Goal: Task Accomplishment & Management: Manage account settings

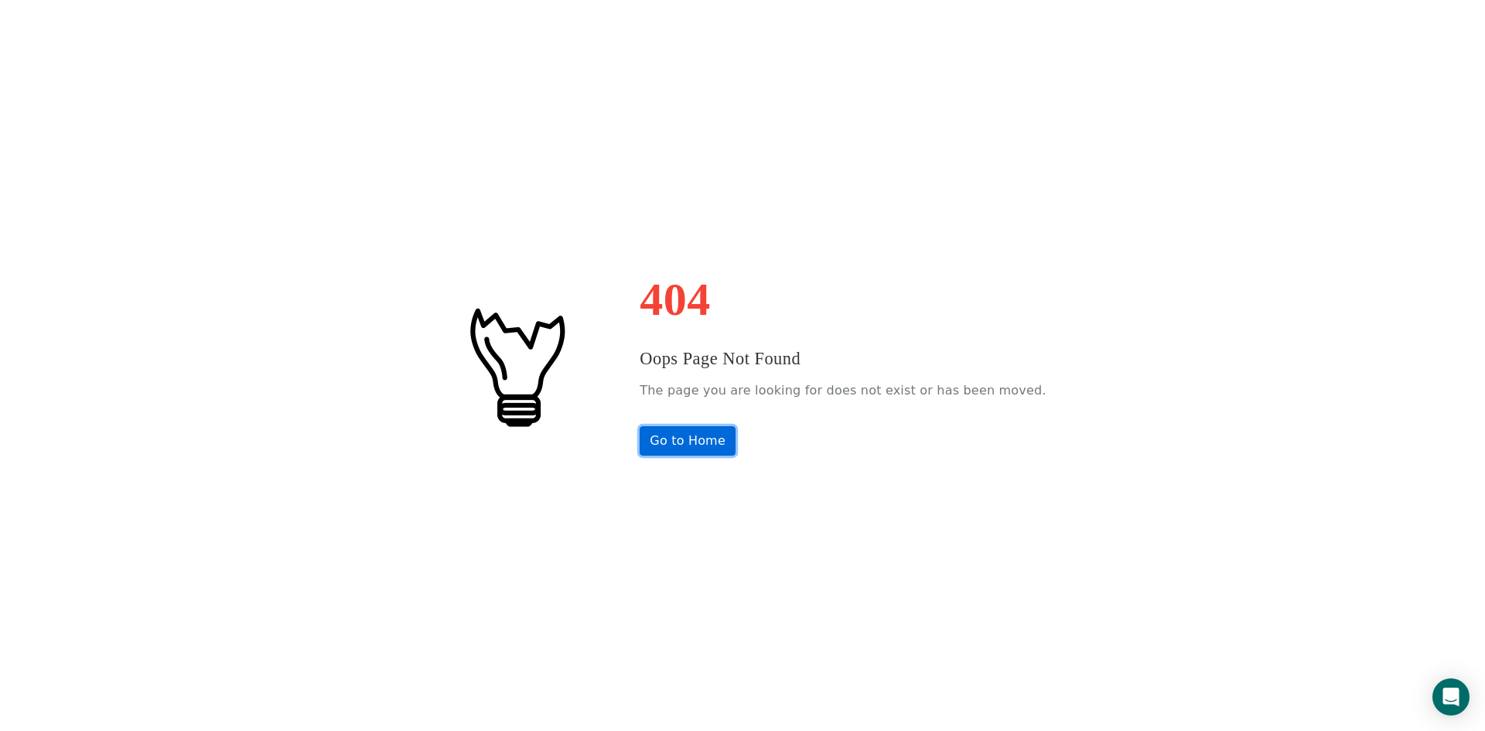
click at [679, 429] on link "Go to Home" at bounding box center [688, 440] width 96 height 29
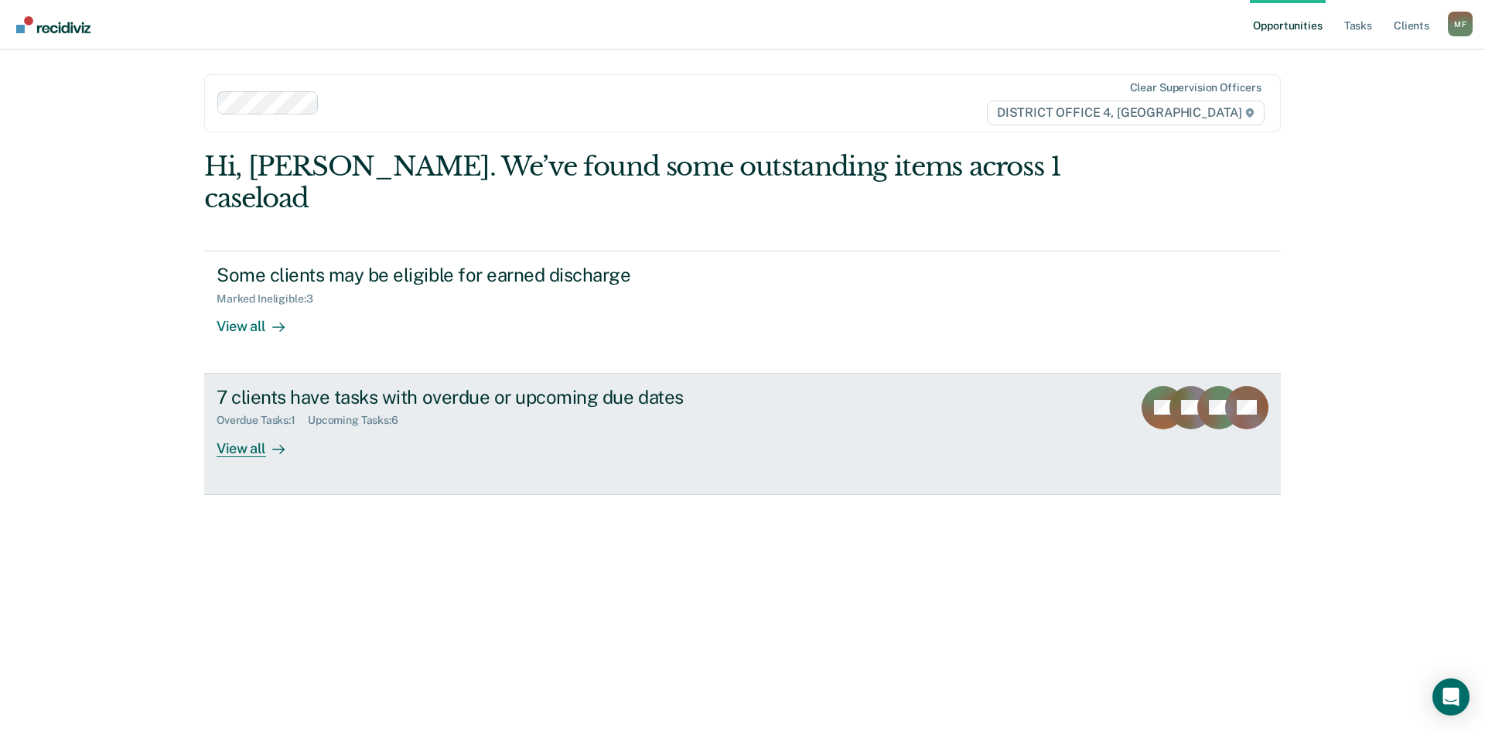
click at [361, 386] on div "7 clients have tasks with overdue or upcoming due dates" at bounding box center [488, 397] width 543 height 22
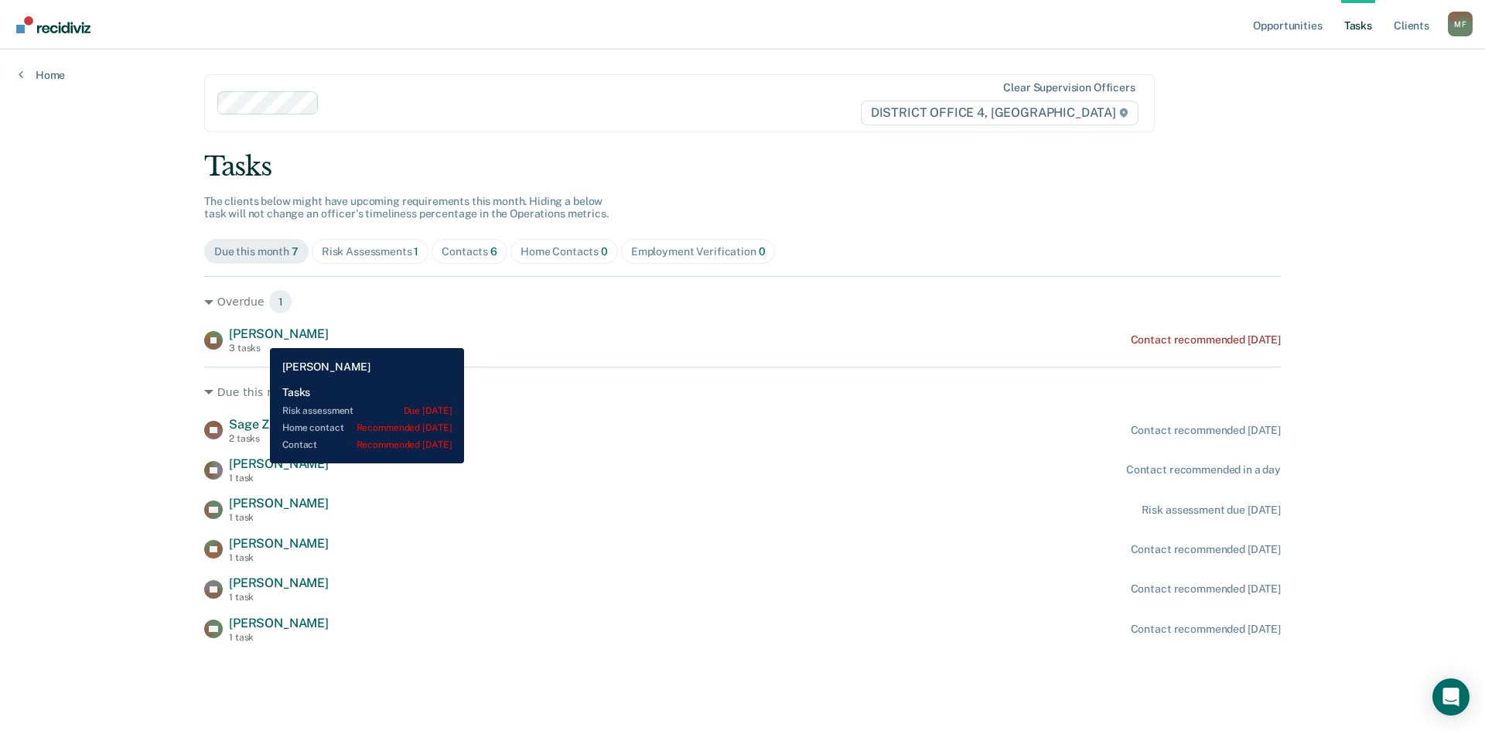
click at [258, 337] on span "[PERSON_NAME]" at bounding box center [279, 333] width 100 height 15
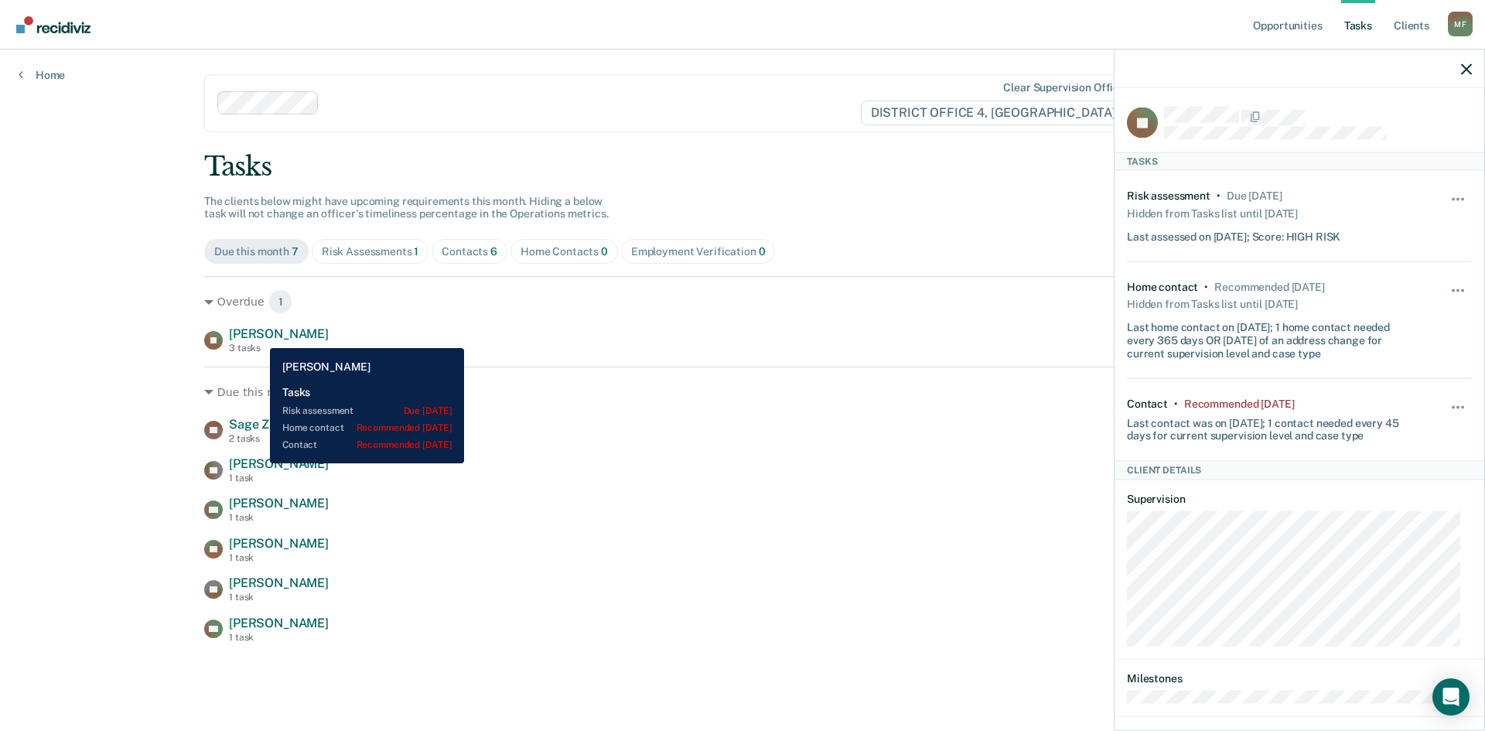
click at [258, 337] on span "[PERSON_NAME]" at bounding box center [279, 333] width 100 height 15
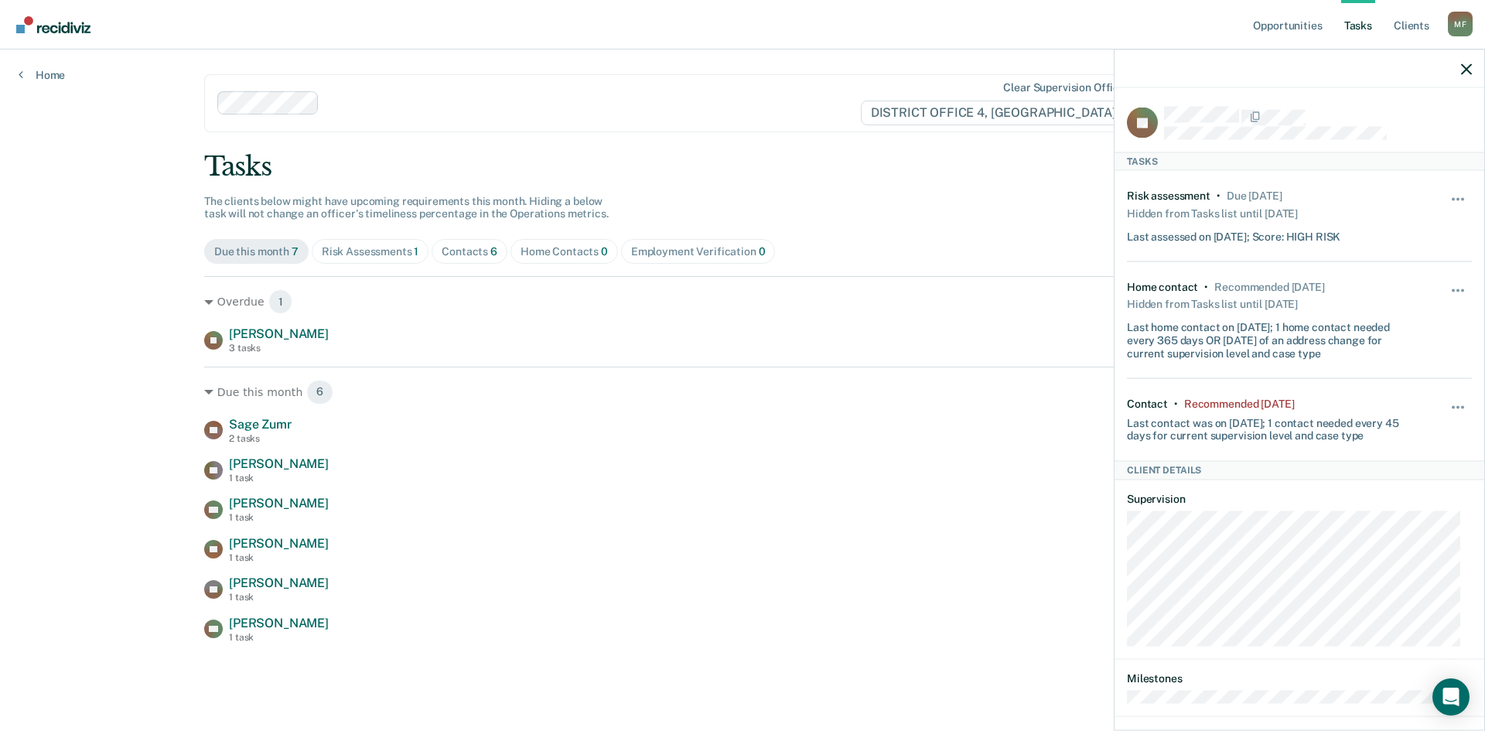
click at [80, 354] on div "Opportunities Tasks Client s [PERSON_NAME] Profile How it works Log Out Home Cl…" at bounding box center [742, 365] width 1485 height 731
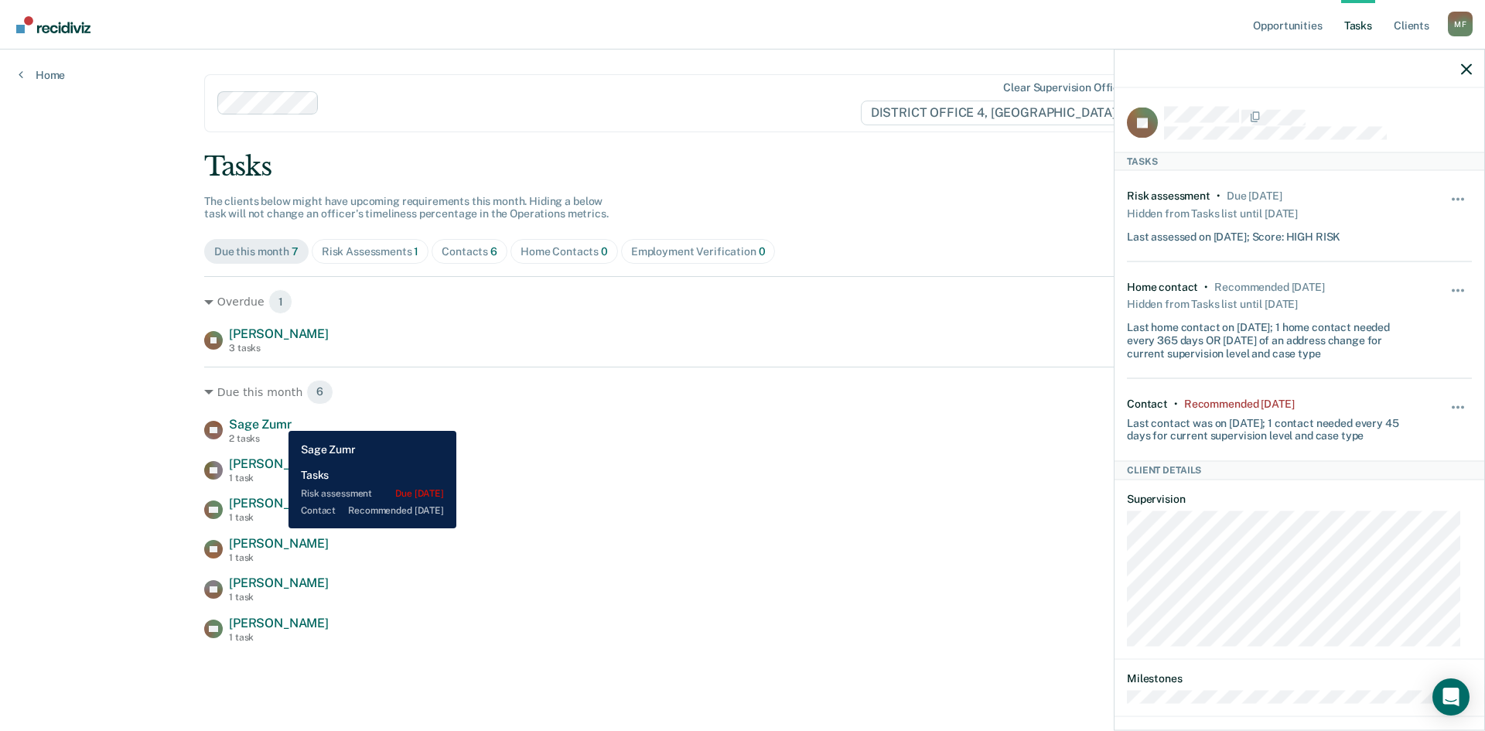
click at [277, 419] on span "Sage Zumr" at bounding box center [260, 424] width 63 height 15
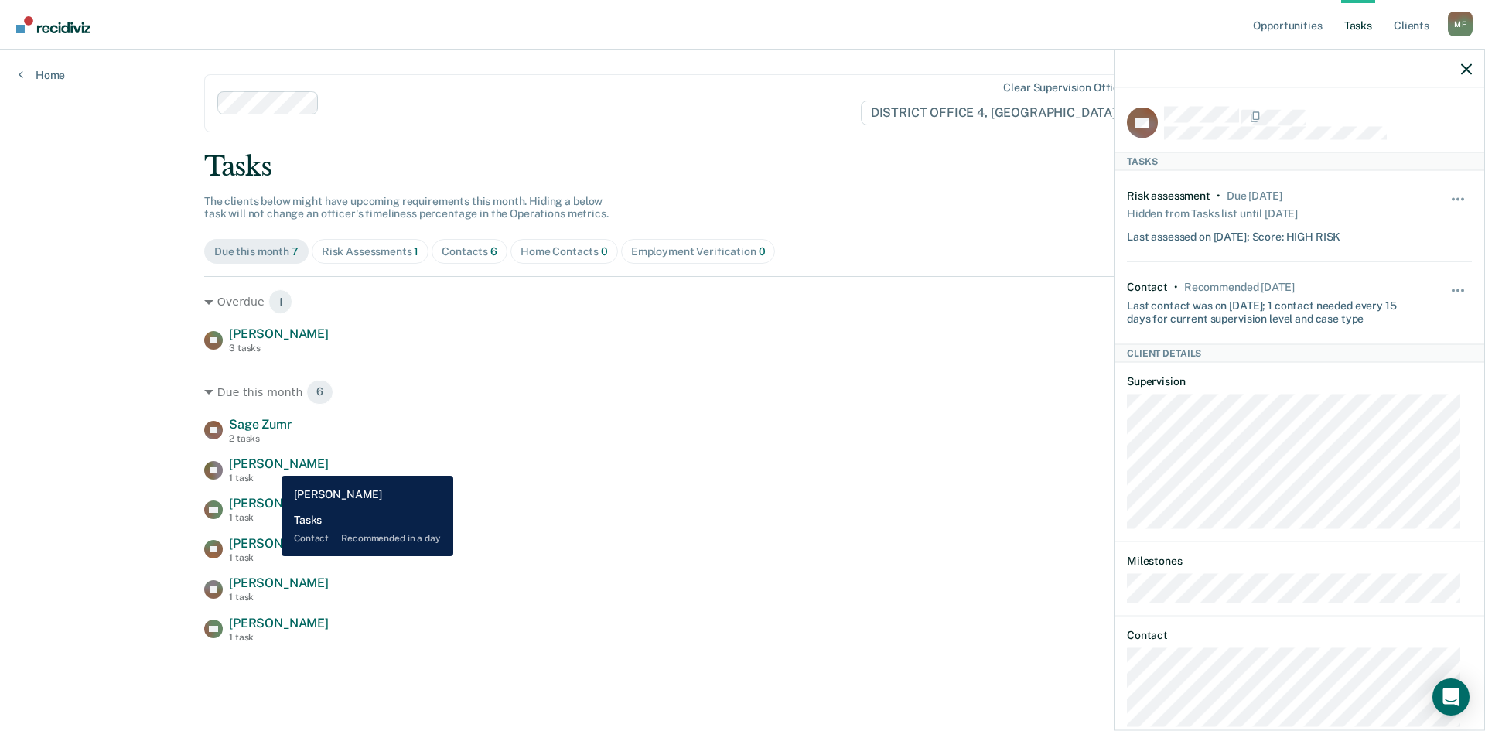
click at [270, 464] on span "[PERSON_NAME]" at bounding box center [279, 463] width 100 height 15
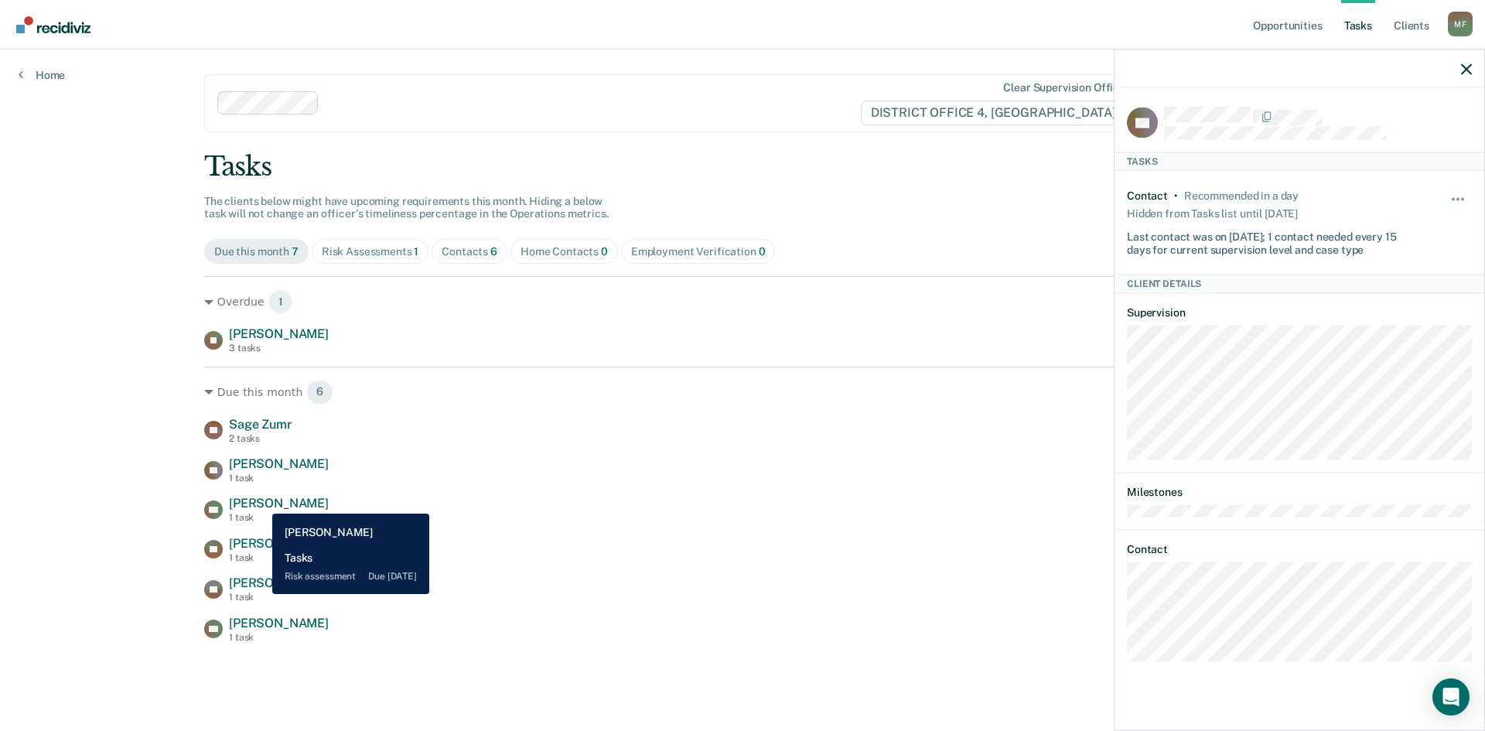
click at [261, 501] on span "[PERSON_NAME]" at bounding box center [279, 503] width 100 height 15
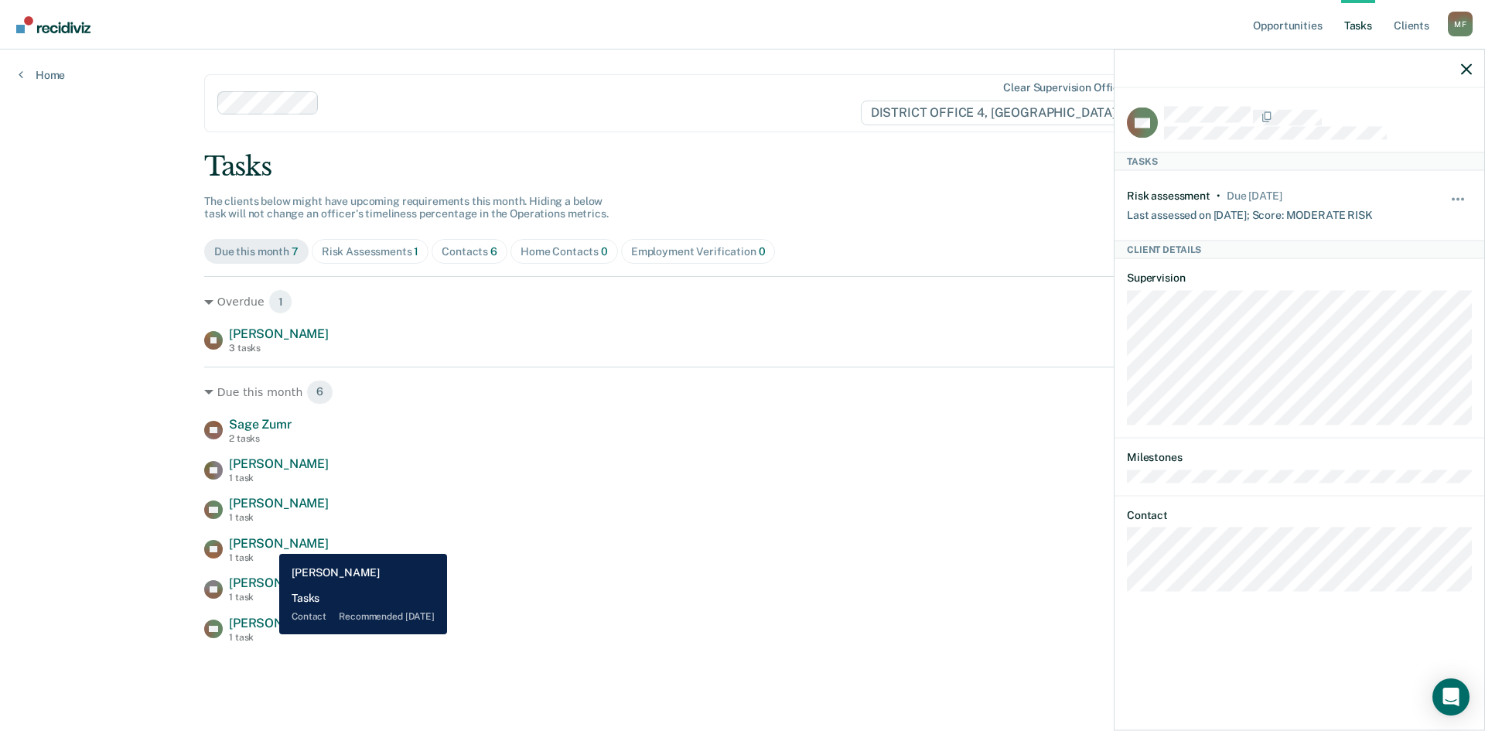
click at [268, 542] on span "[PERSON_NAME]" at bounding box center [279, 543] width 100 height 15
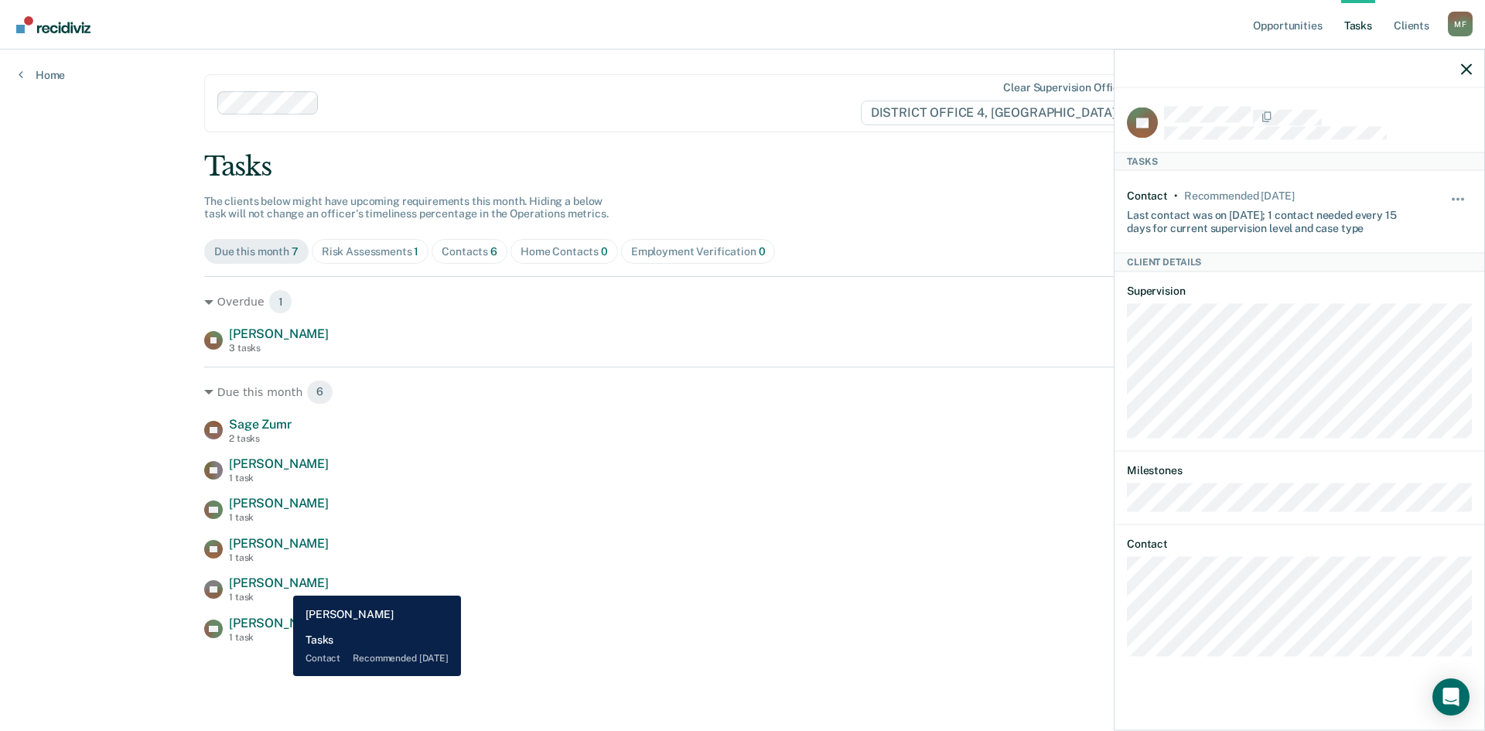
click at [282, 584] on span "[PERSON_NAME]" at bounding box center [279, 583] width 100 height 15
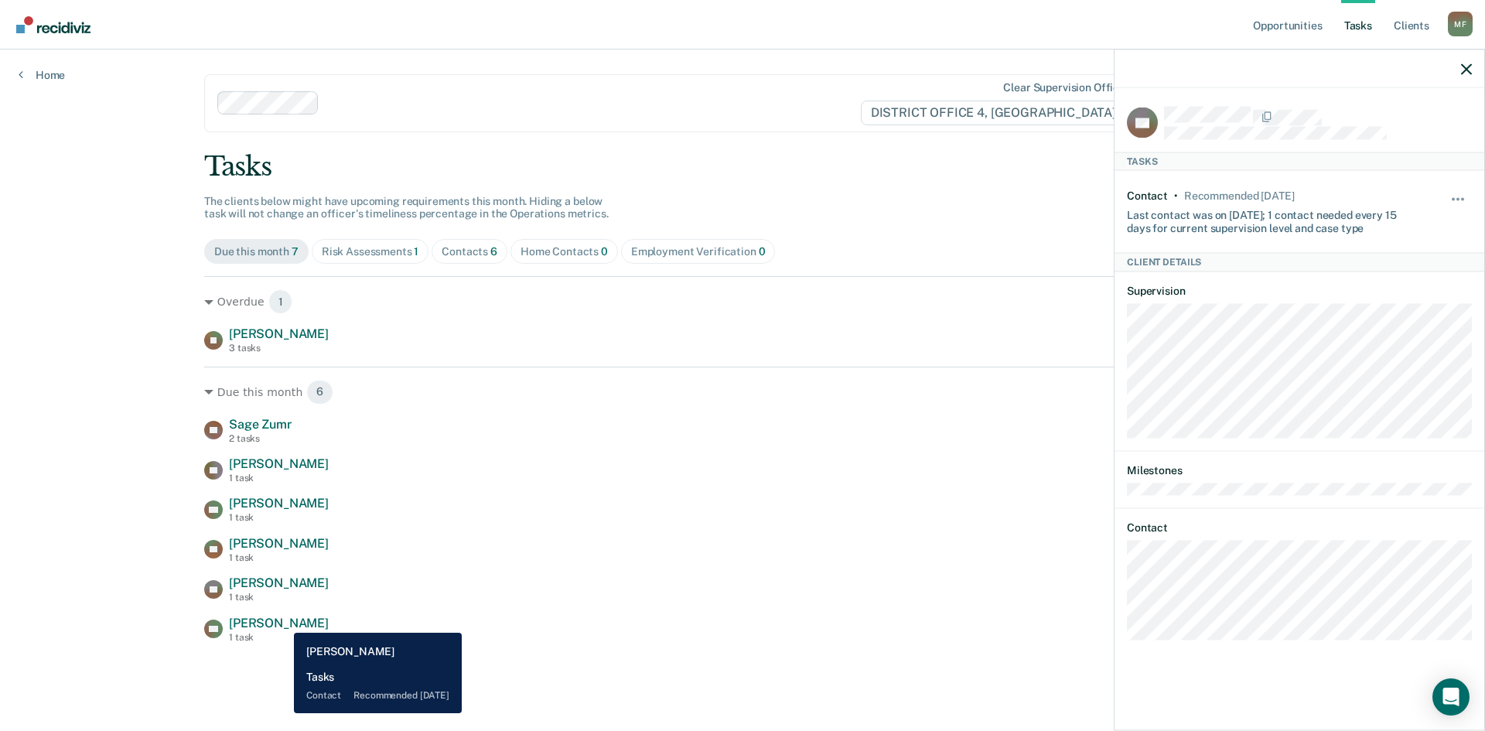
click at [282, 621] on span "[PERSON_NAME]" at bounding box center [279, 623] width 100 height 15
